Goal: Task Accomplishment & Management: Manage account settings

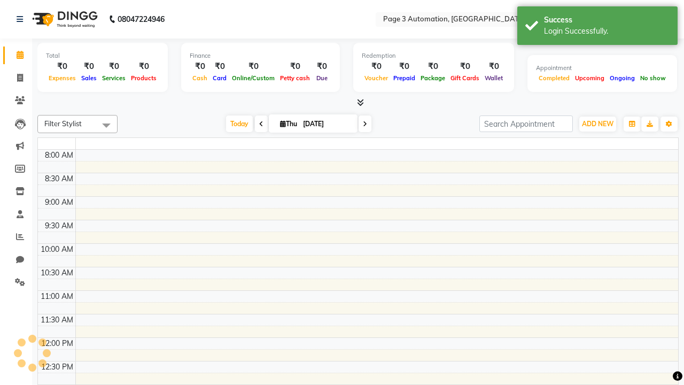
select select "en"
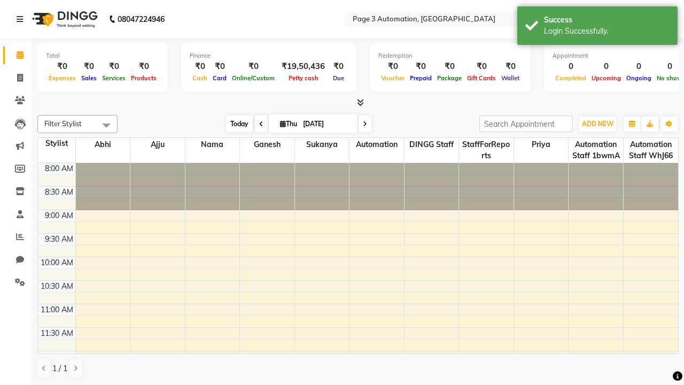
click at [234, 123] on span "Today" at bounding box center [239, 123] width 27 height 17
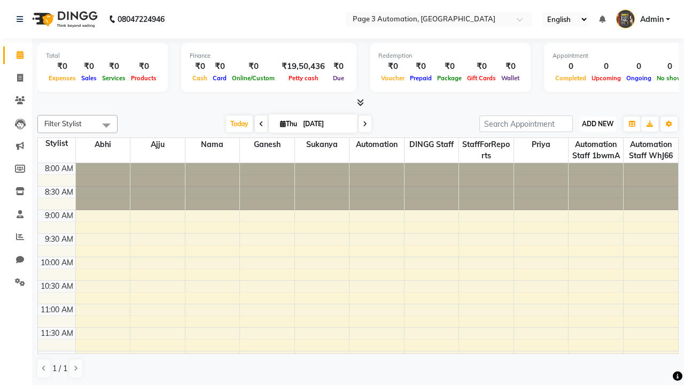
click at [597, 123] on span "ADD NEW" at bounding box center [598, 124] width 32 height 8
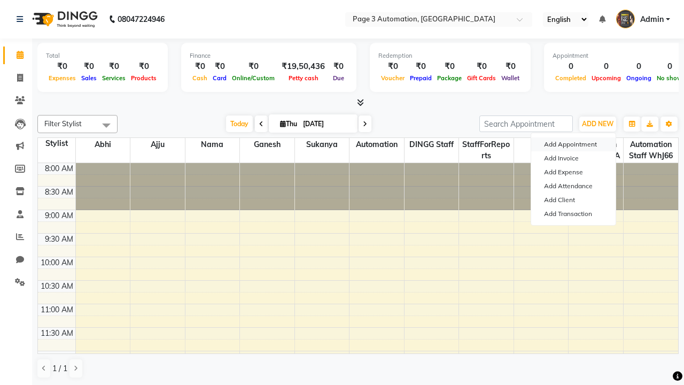
click at [573, 144] on button "Add Appointment" at bounding box center [573, 144] width 84 height 14
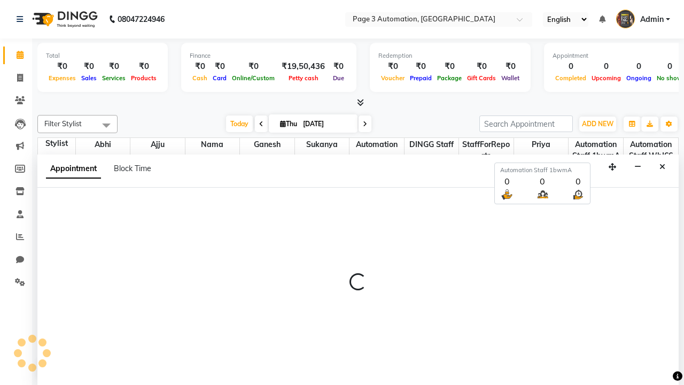
select select "tentative"
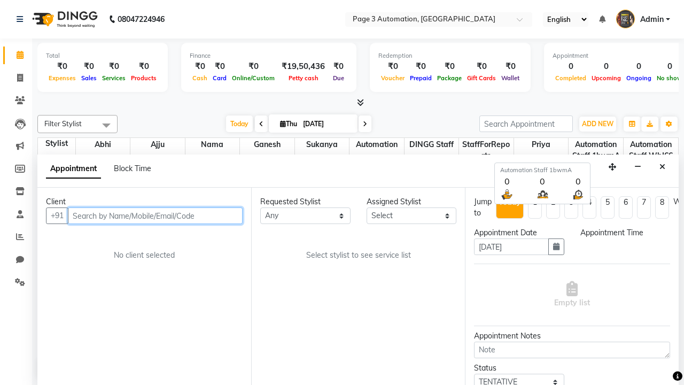
scroll to position [1, 0]
select select "540"
type input "8192346578"
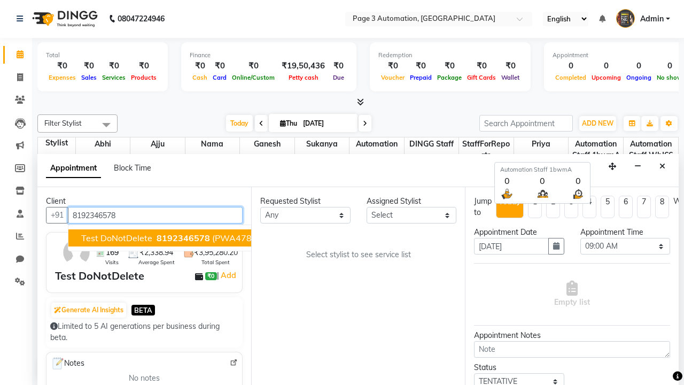
click at [157, 238] on span "8192346578" at bounding box center [183, 237] width 53 height 11
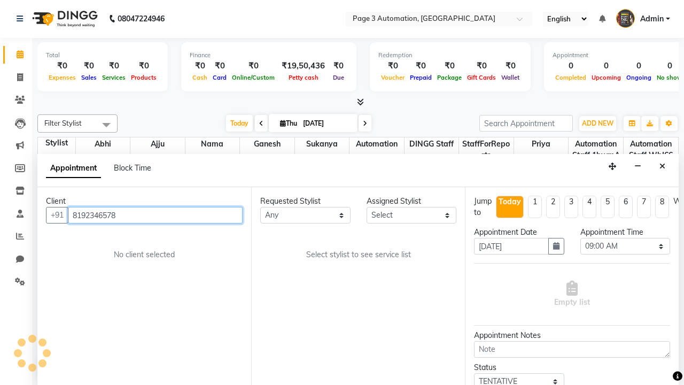
select select "711"
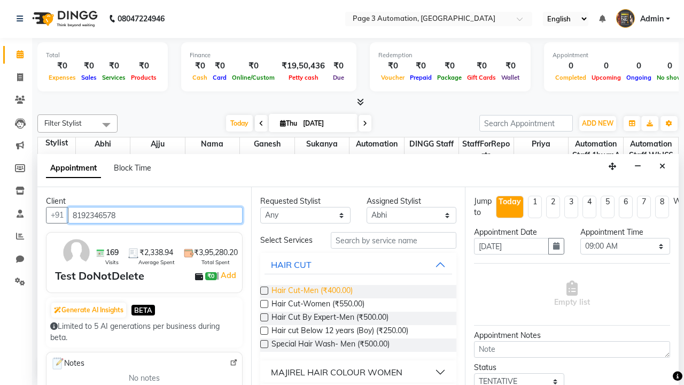
type input "8192346578"
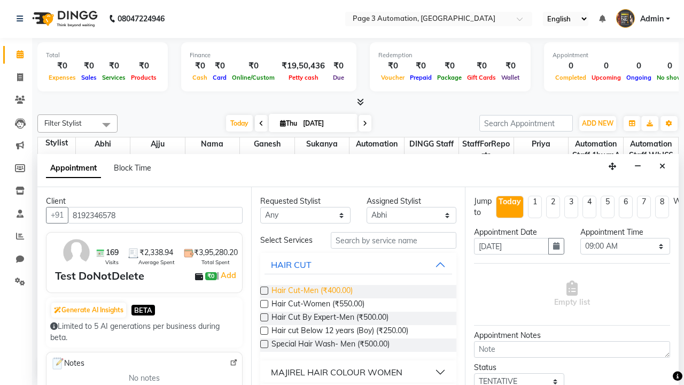
click at [311, 291] on span "Hair Cut-Men (₹400.00)" at bounding box center [311, 291] width 81 height 13
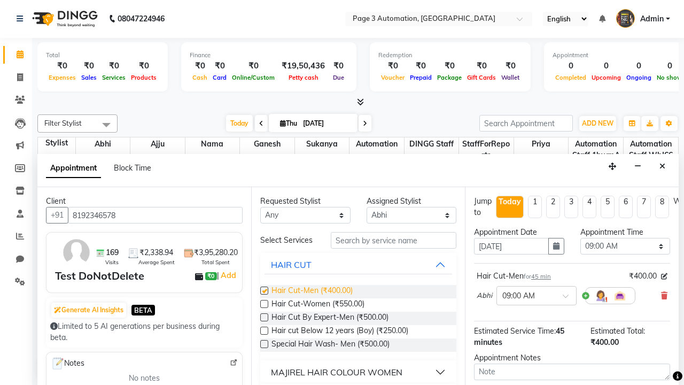
checkbox input "false"
select select "705"
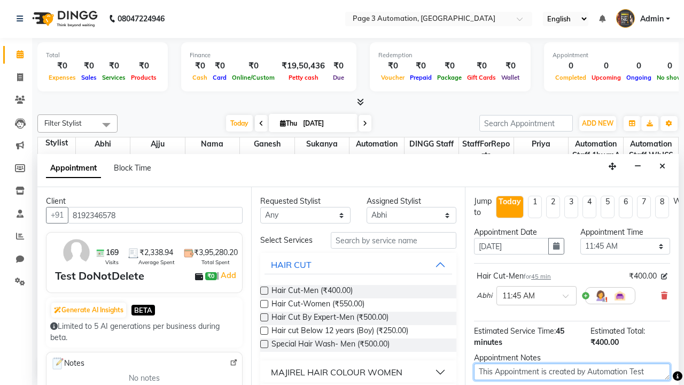
type textarea "This Appointment is created by Automation Test"
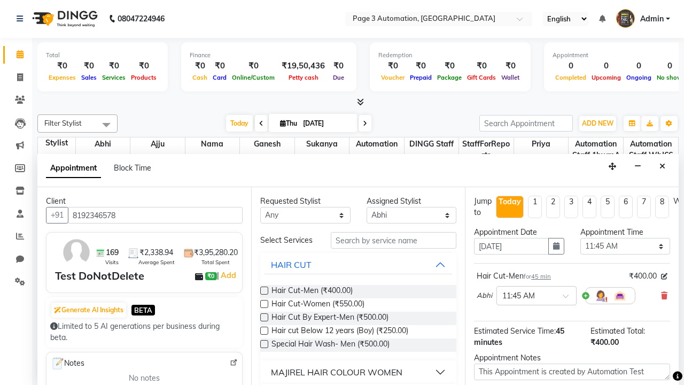
checkbox input "false"
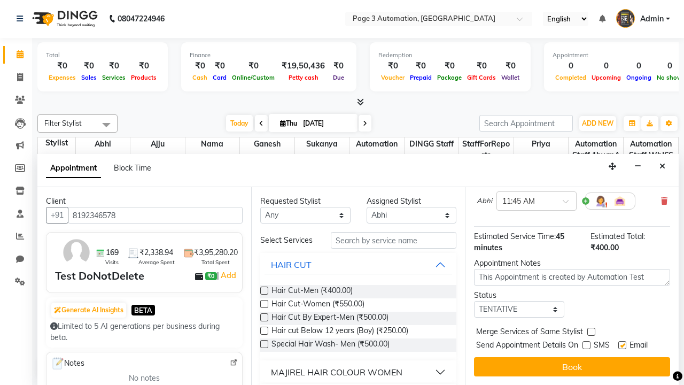
click at [622, 345] on label at bounding box center [622, 345] width 8 height 8
click at [622, 345] on input "checkbox" at bounding box center [621, 345] width 7 height 7
checkbox input "false"
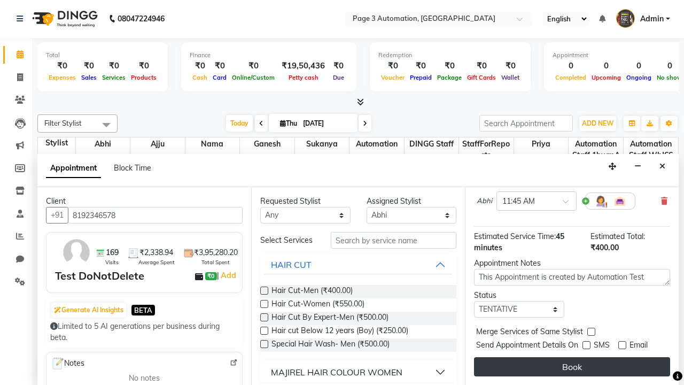
click at [572, 366] on button "Book" at bounding box center [572, 366] width 196 height 19
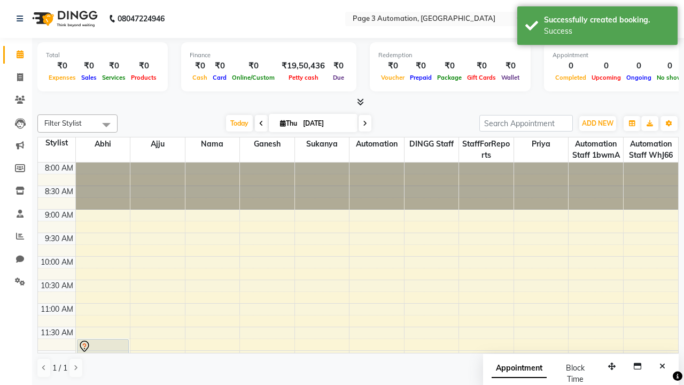
scroll to position [0, 0]
click at [597, 27] on div "Success" at bounding box center [607, 31] width 126 height 11
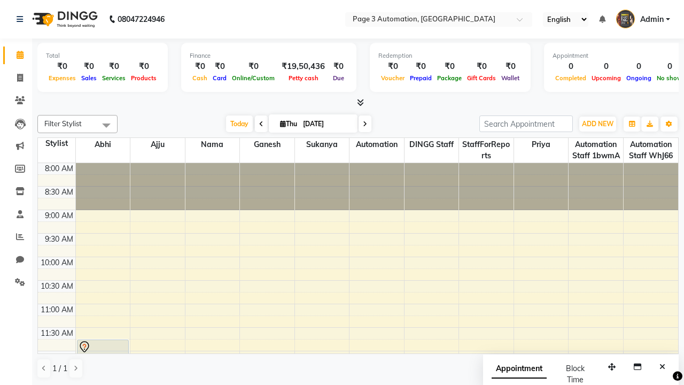
click at [106, 125] on span at bounding box center [106, 125] width 21 height 20
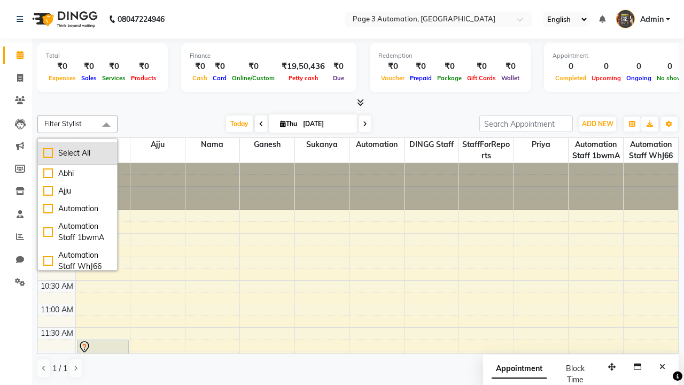
click at [77, 153] on div "Select All" at bounding box center [77, 152] width 68 height 11
checkbox input "true"
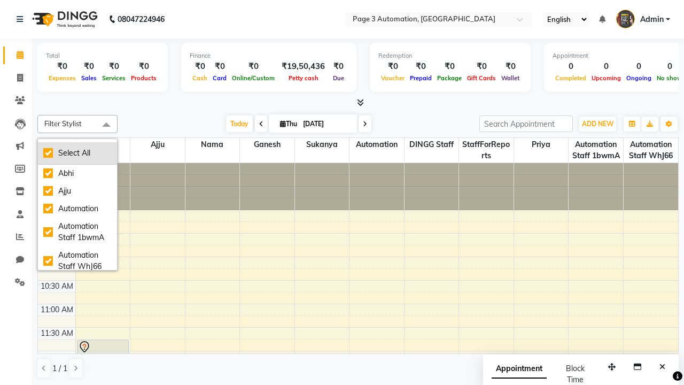
checkbox input "true"
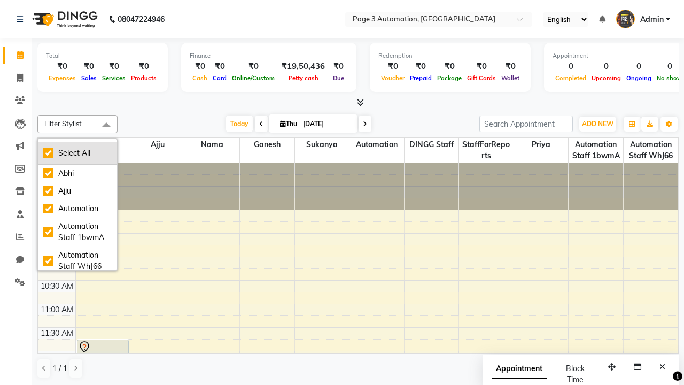
checkbox input "true"
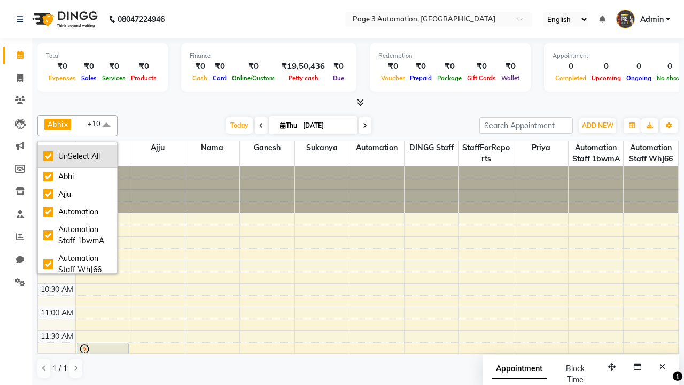
click at [77, 156] on div "UnSelect All" at bounding box center [77, 156] width 68 height 11
checkbox input "false"
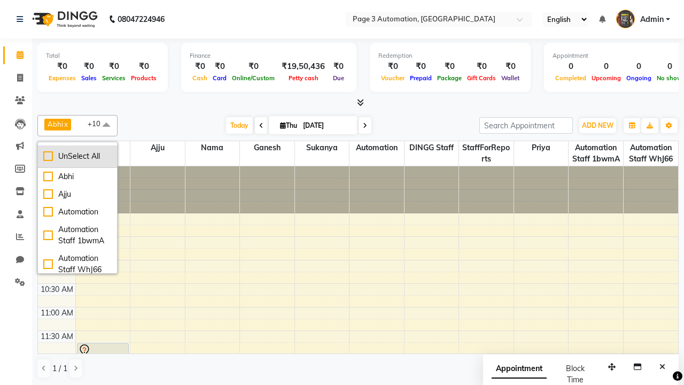
checkbox input "false"
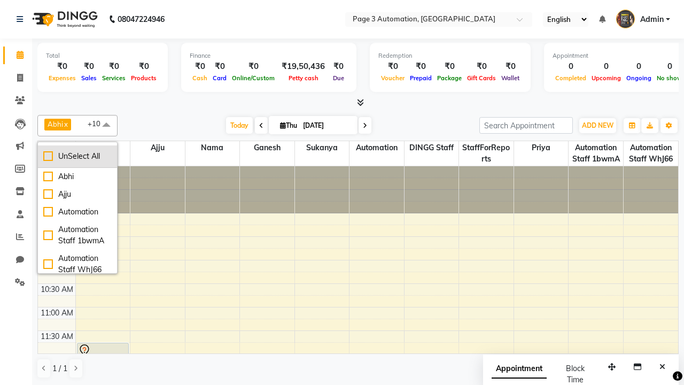
checkbox input "false"
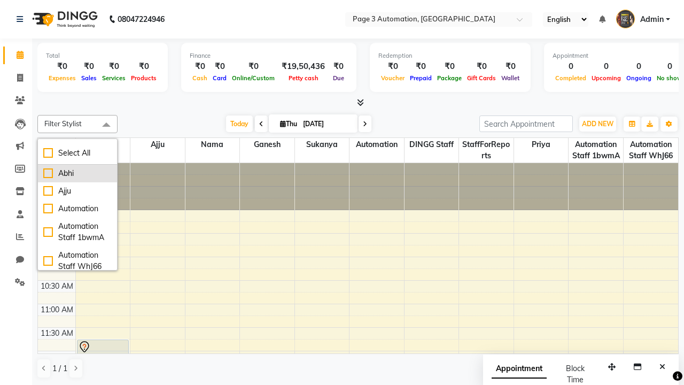
click at [77, 173] on div "Abhi" at bounding box center [77, 173] width 68 height 11
checkbox input "true"
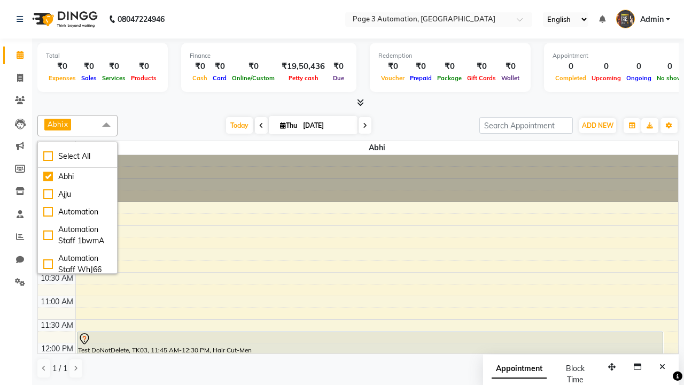
click at [106, 125] on span at bounding box center [106, 125] width 21 height 20
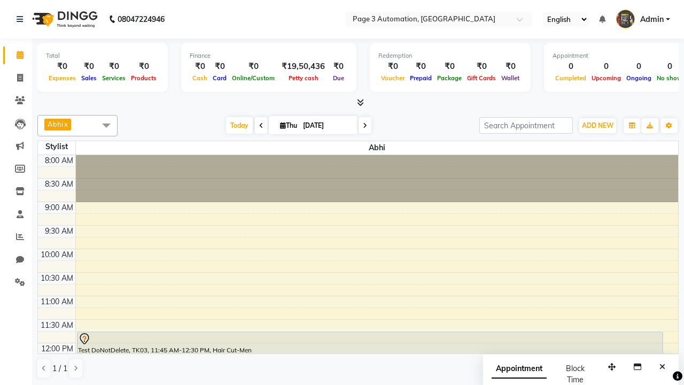
scroll to position [12, 0]
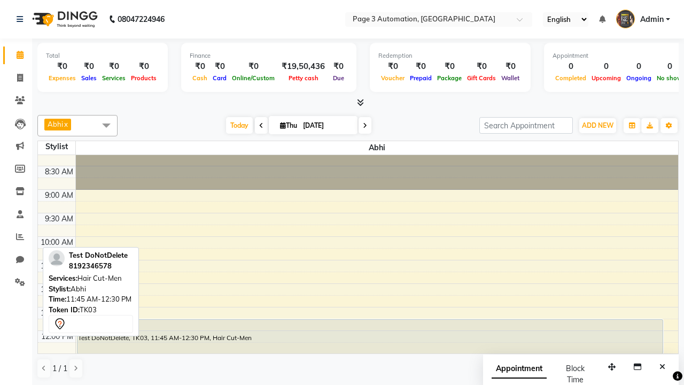
click at [370, 336] on div "Test DoNotDelete, TK03, 11:45 AM-12:30 PM, Hair Cut-Men" at bounding box center [369, 336] width 585 height 34
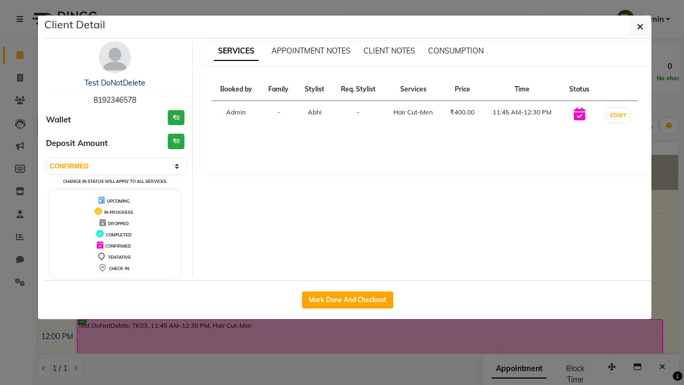
select select "2"
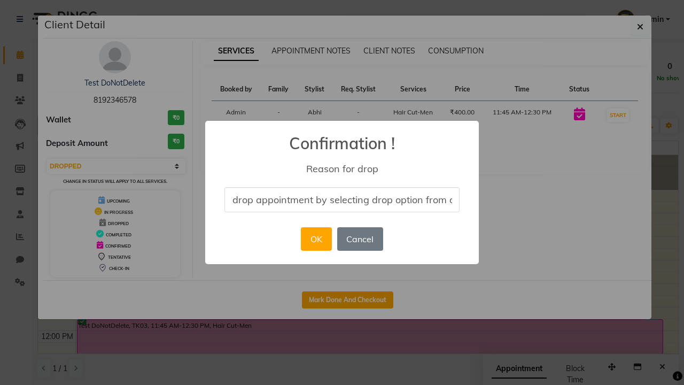
scroll to position [0, 44]
type input "drop appointment by selecting drop option from dropdown"
click at [316, 239] on button "OK" at bounding box center [316, 239] width 30 height 24
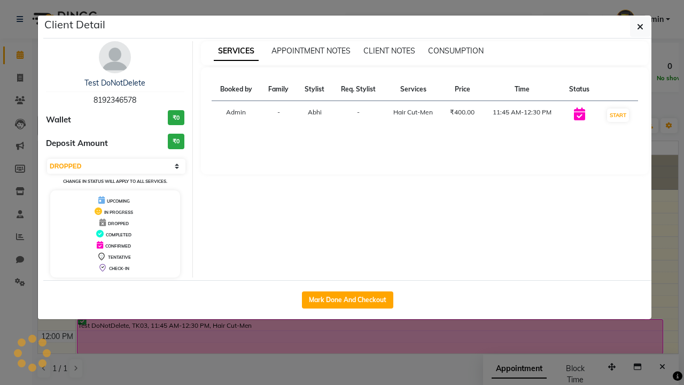
scroll to position [0, 0]
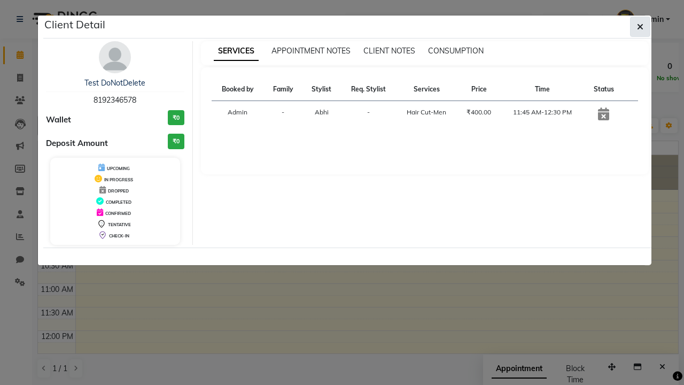
click at [640, 27] on icon "button" at bounding box center [640, 26] width 6 height 9
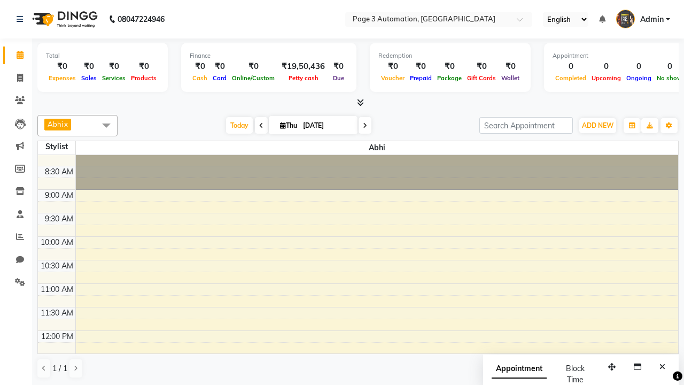
click at [106, 125] on span at bounding box center [106, 125] width 21 height 20
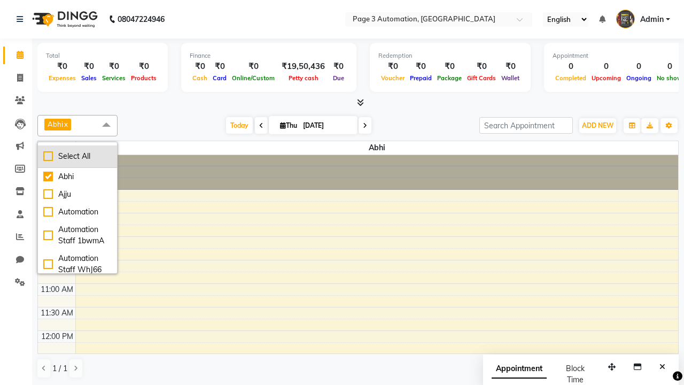
click at [77, 156] on div "Select All" at bounding box center [77, 156] width 68 height 11
checkbox input "true"
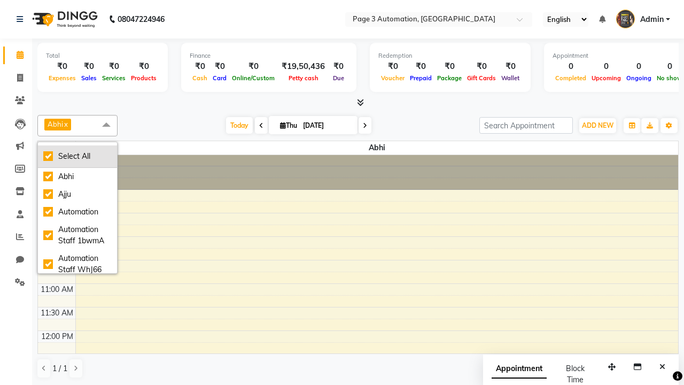
checkbox input "true"
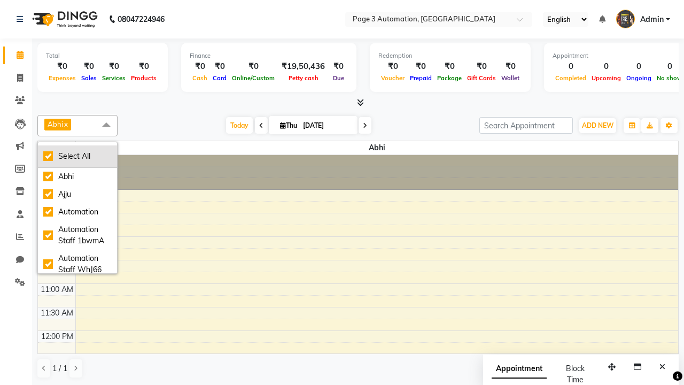
checkbox input "true"
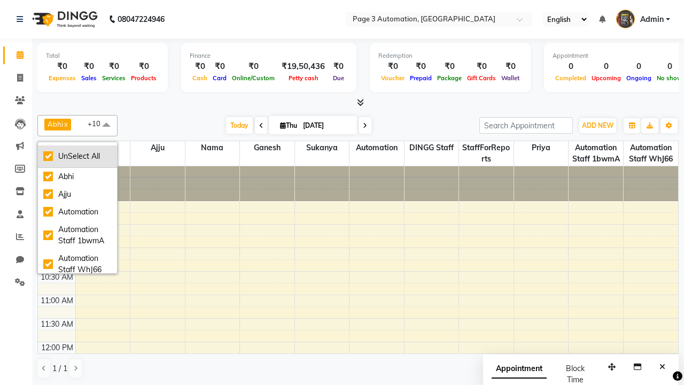
click at [77, 156] on div "UnSelect All" at bounding box center [77, 156] width 68 height 11
checkbox input "false"
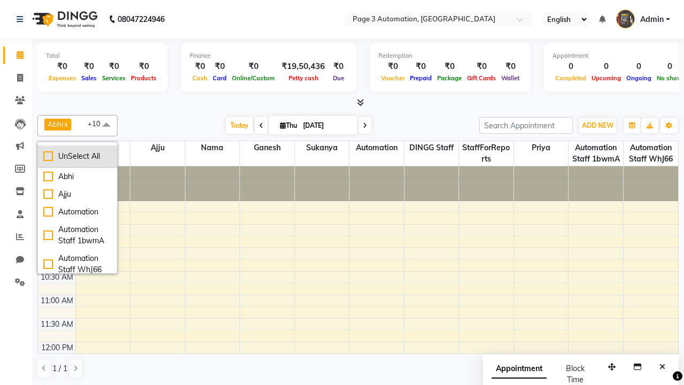
checkbox input "false"
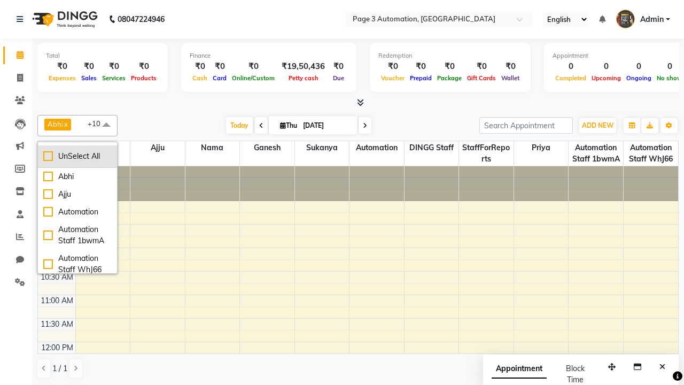
checkbox input "false"
